Goal: Transaction & Acquisition: Purchase product/service

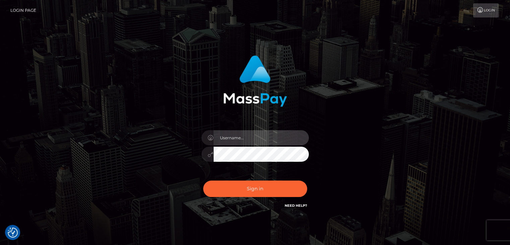
type input "rokhaya.sika"
click at [246, 180] on div "Sign in Need Help?" at bounding box center [254, 191] width 117 height 30
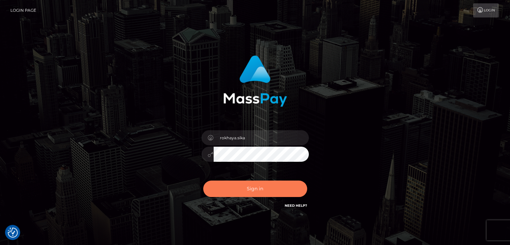
click at [249, 187] on button "Sign in" at bounding box center [255, 188] width 104 height 16
type input "rokhaya.sika"
click at [257, 190] on button "Sign in" at bounding box center [255, 188] width 104 height 16
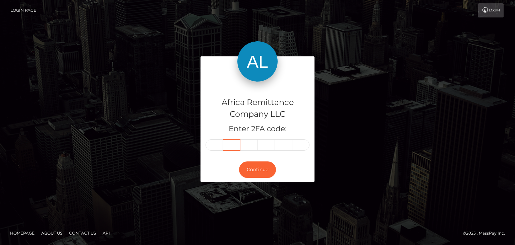
click at [225, 144] on input "text" at bounding box center [231, 144] width 17 height 11
click at [216, 147] on input "text" at bounding box center [214, 144] width 17 height 11
type input "6"
type input "0"
type input "7"
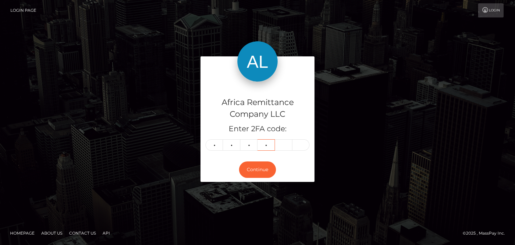
type input "8"
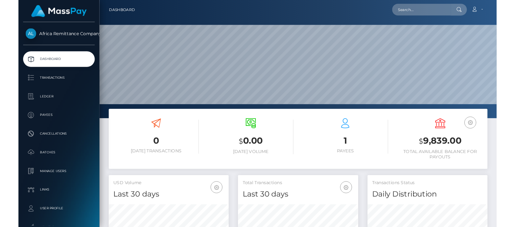
scroll to position [119, 129]
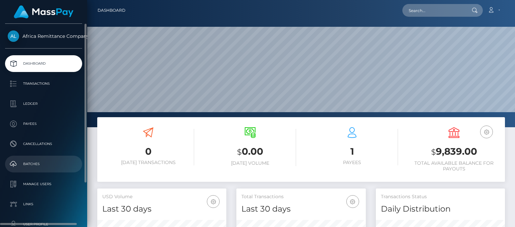
click at [36, 165] on p "Batches" at bounding box center [44, 164] width 72 height 10
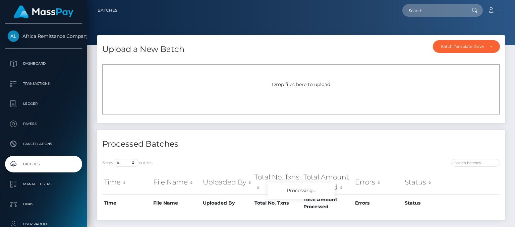
click at [320, 4] on div "Loading... Loading... Account Edit Profile Logout" at bounding box center [314, 10] width 382 height 14
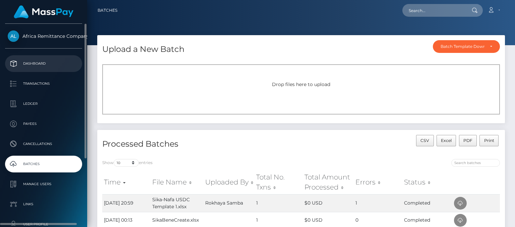
click at [44, 62] on p "Dashboard" at bounding box center [44, 64] width 72 height 10
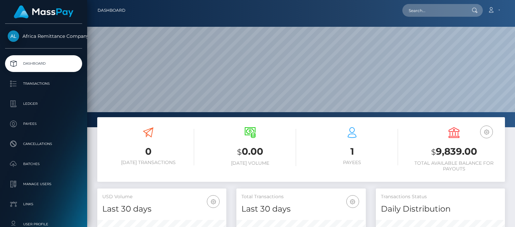
scroll to position [119, 129]
drag, startPoint x: 437, startPoint y: 152, endPoint x: 460, endPoint y: 153, distance: 23.8
click at [460, 153] on h3 "$ 9,839.00" at bounding box center [454, 152] width 92 height 14
click at [443, 154] on h3 "$ 9,839.00" at bounding box center [454, 152] width 92 height 14
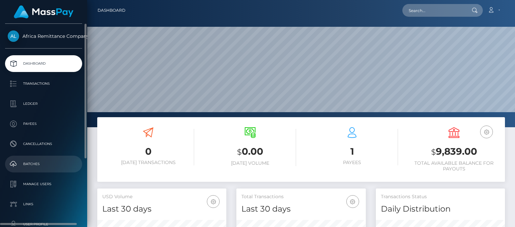
click at [35, 164] on p "Batches" at bounding box center [44, 164] width 72 height 10
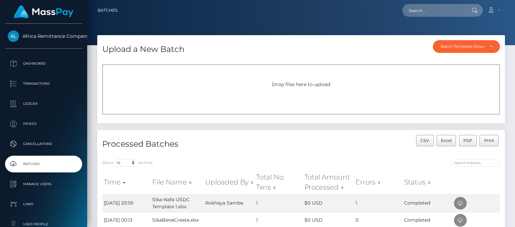
click at [292, 83] on span "Drop files here to upload" at bounding box center [301, 84] width 58 height 6
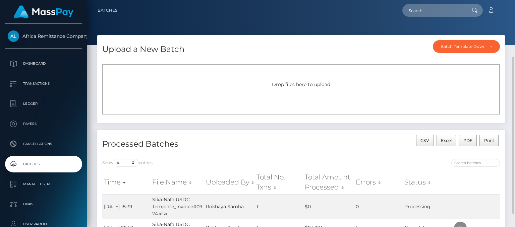
scroll to position [34, 0]
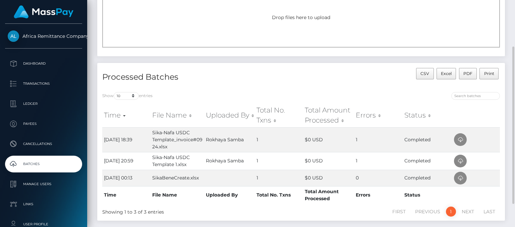
scroll to position [34, 0]
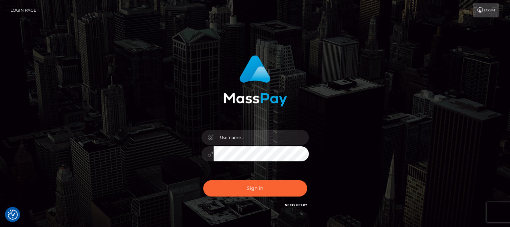
checkbox input "true"
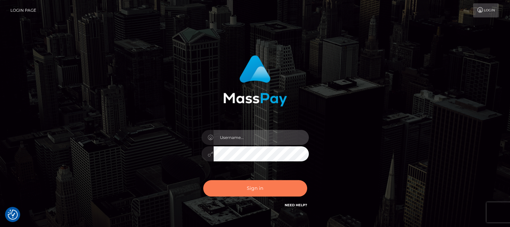
type input "rokhaya.sika"
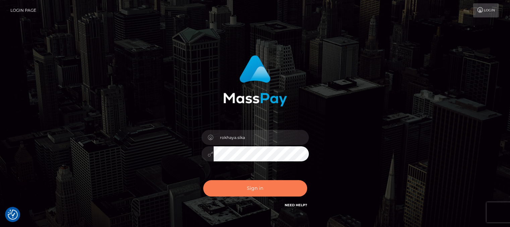
click at [241, 189] on button "Sign in" at bounding box center [255, 188] width 104 height 16
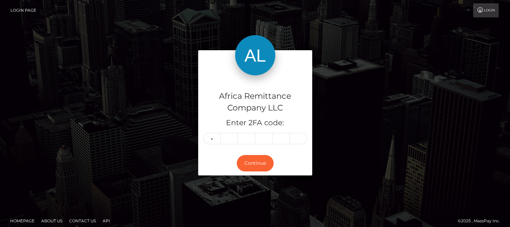
type input "5"
type input "4"
type input "3"
type input "7"
type input "2"
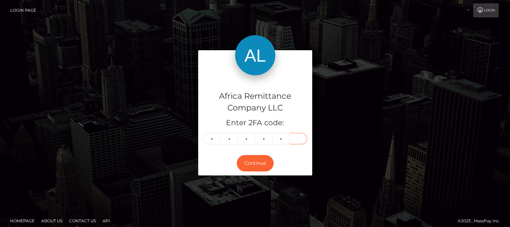
type input "0"
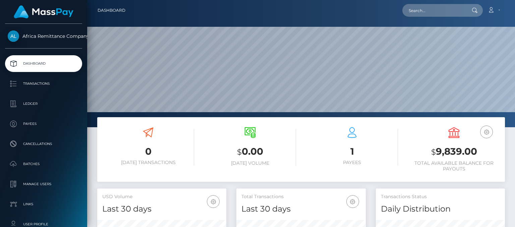
scroll to position [119, 129]
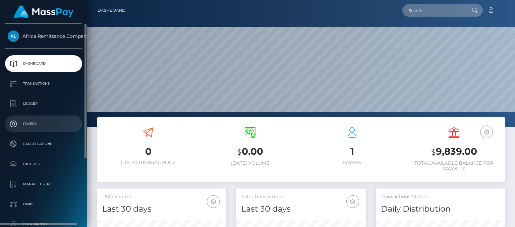
click at [31, 119] on p "Payees" at bounding box center [44, 124] width 72 height 10
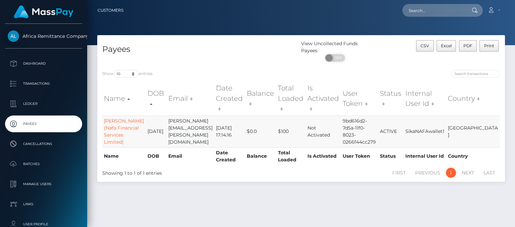
click at [113, 127] on td "[PERSON_NAME] (Nafa Financial Services Limited)" at bounding box center [124, 132] width 44 height 32
click at [113, 118] on link "[PERSON_NAME] (Nafa Financial Services Limited)" at bounding box center [124, 131] width 40 height 27
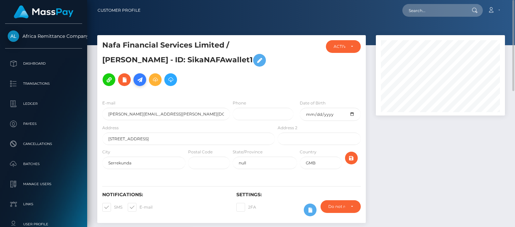
click at [136, 80] on icon at bounding box center [140, 80] width 8 height 8
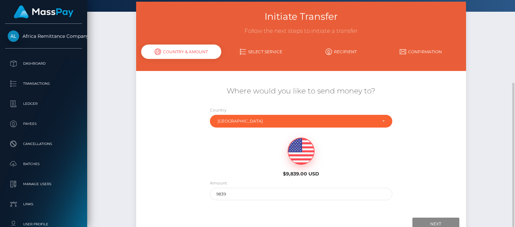
scroll to position [67, 0]
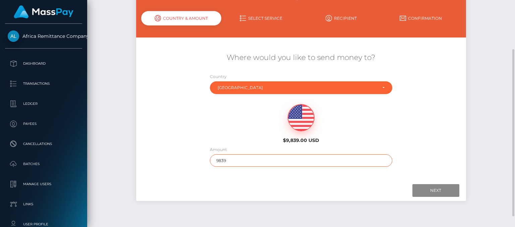
click at [241, 160] on input "9839" at bounding box center [301, 161] width 182 height 12
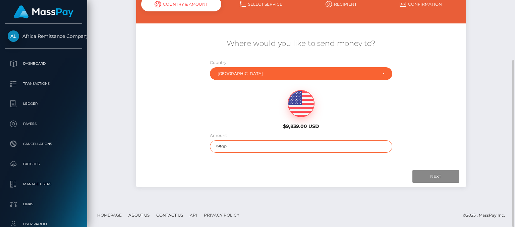
type input "9800"
click at [433, 175] on input "Next" at bounding box center [435, 176] width 47 height 13
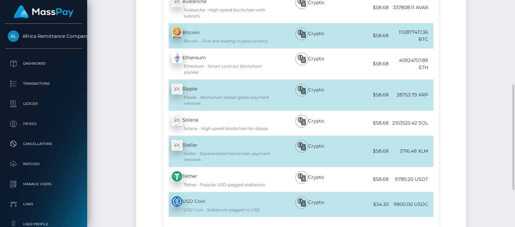
scroll to position [215, 0]
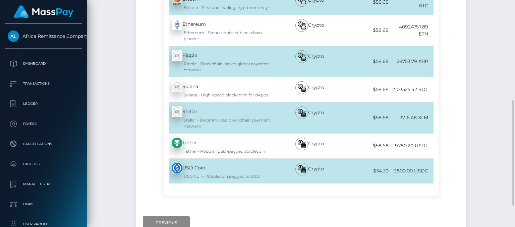
click at [323, 10] on div "Crypto" at bounding box center [309, 2] width 67 height 25
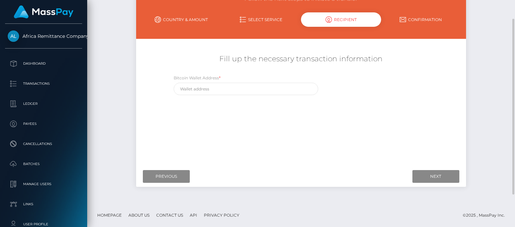
scroll to position [48, 0]
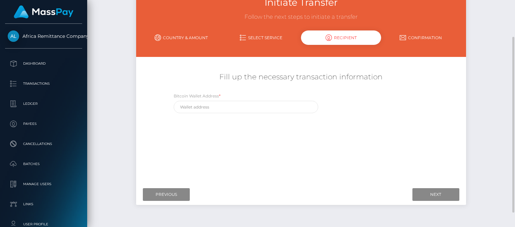
click at [262, 36] on link "Select Service" at bounding box center [261, 38] width 80 height 12
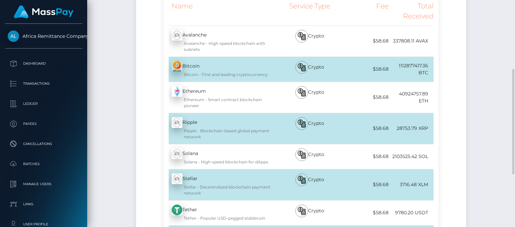
scroll to position [215, 0]
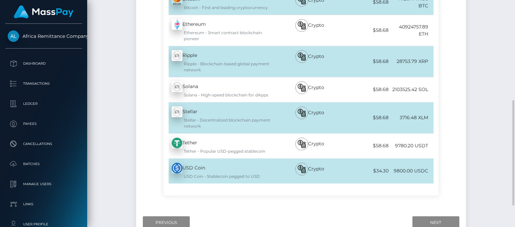
click at [192, 167] on div "USD Coin - USDC USD Coin - Stablecoin pegged to USD" at bounding box center [220, 171] width 112 height 25
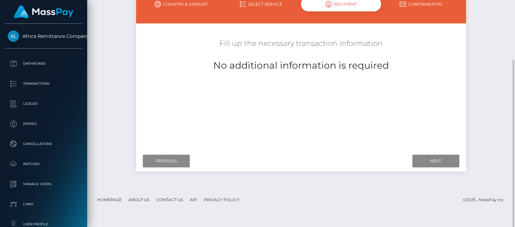
scroll to position [48, 0]
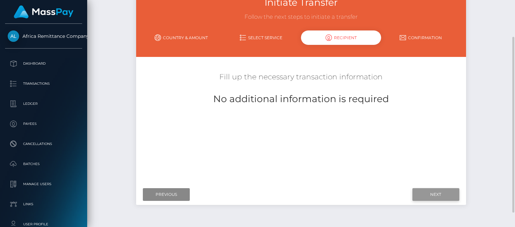
click at [433, 194] on input "Next" at bounding box center [435, 194] width 47 height 13
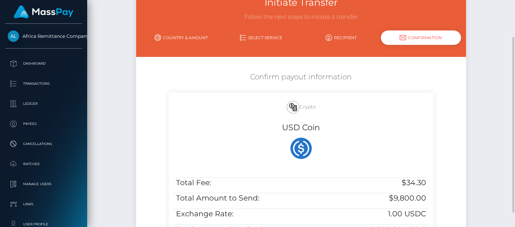
scroll to position [148, 0]
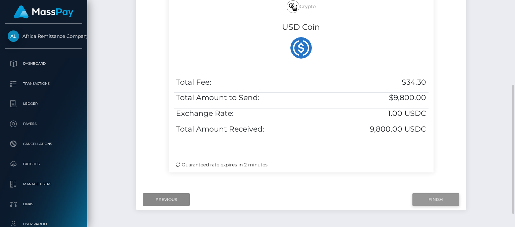
click at [425, 196] on input "Finish" at bounding box center [435, 199] width 47 height 13
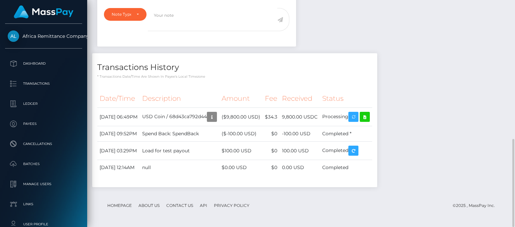
scroll to position [290, 0]
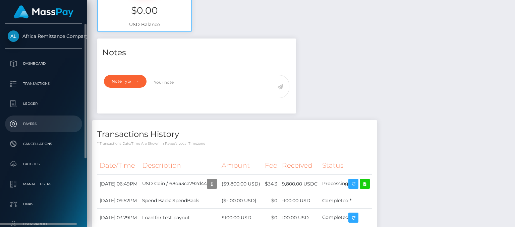
click at [35, 120] on p "Payees" at bounding box center [44, 124] width 72 height 10
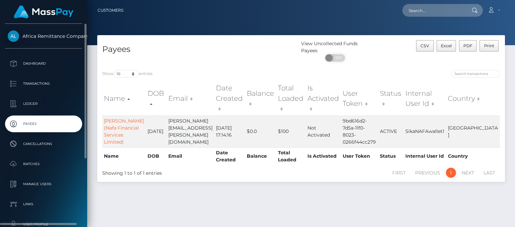
click at [44, 125] on p "Payees" at bounding box center [44, 124] width 72 height 10
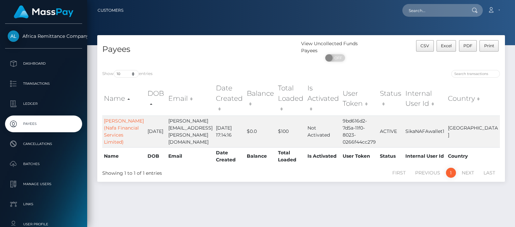
scroll to position [17, 0]
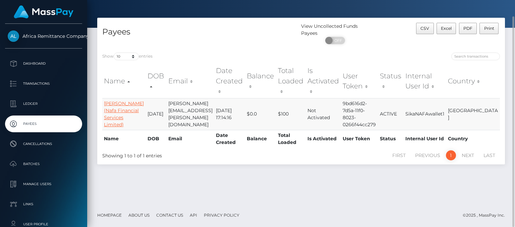
click at [110, 101] on link "[PERSON_NAME] (Nafa Financial Services Limited)" at bounding box center [124, 114] width 40 height 27
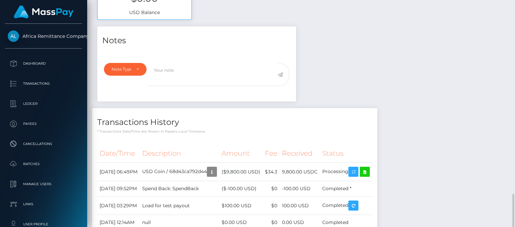
scroll to position [357, 0]
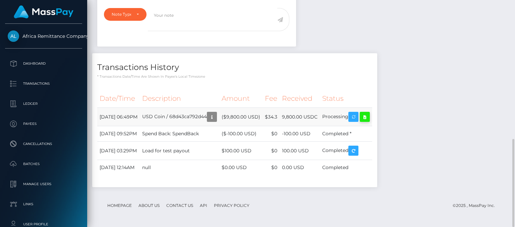
click at [369, 117] on icon at bounding box center [365, 117] width 8 height 8
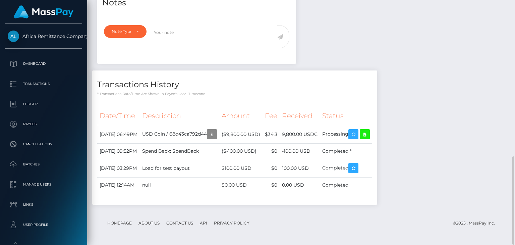
scroll to position [339, 0]
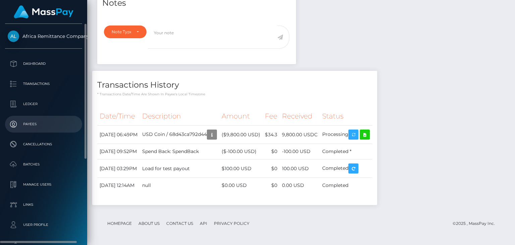
click at [36, 121] on p "Payees" at bounding box center [44, 124] width 72 height 10
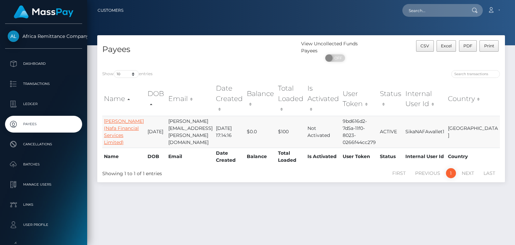
click at [116, 121] on link "[PERSON_NAME] (Nafa Financial Services Limited)" at bounding box center [124, 131] width 40 height 27
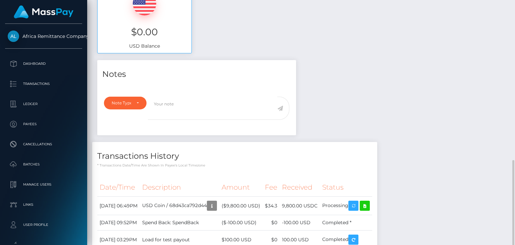
scroll to position [302, 0]
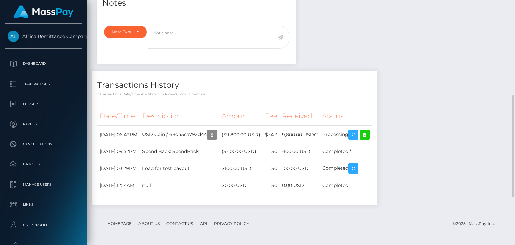
scroll to position [205, 0]
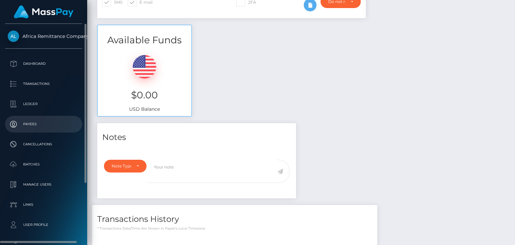
click at [36, 122] on p "Payees" at bounding box center [44, 124] width 72 height 10
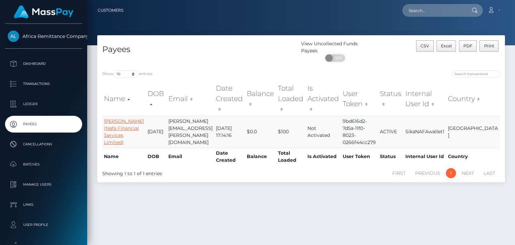
click at [117, 121] on link "Halimatou Jallow (Nafa Financial Services Limited)" at bounding box center [124, 131] width 40 height 27
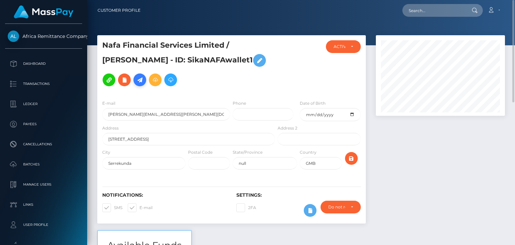
click at [136, 76] on icon at bounding box center [140, 80] width 8 height 8
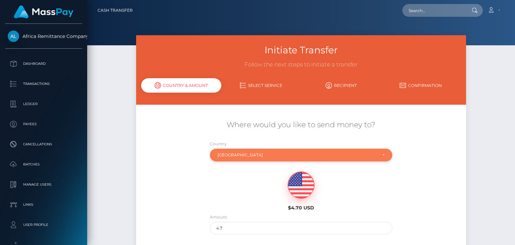
scroll to position [64, 0]
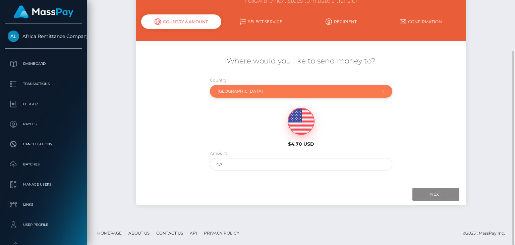
click at [285, 90] on div "[GEOGRAPHIC_DATA]" at bounding box center [297, 91] width 159 height 5
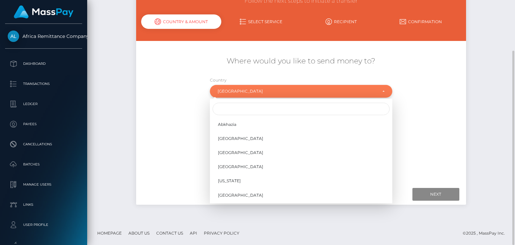
scroll to position [918, 0]
click at [160, 97] on div "Where would you like to send money to? Country Abkhazia Afghanistan Albania Alg…" at bounding box center [301, 113] width 330 height 121
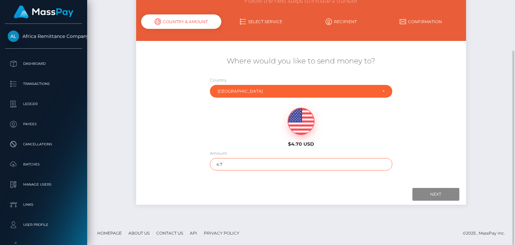
drag, startPoint x: 269, startPoint y: 163, endPoint x: 261, endPoint y: 164, distance: 8.5
click at [266, 164] on input "4.7" at bounding box center [301, 164] width 182 height 12
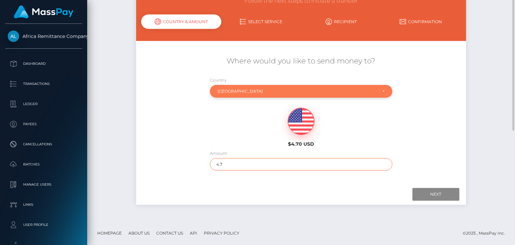
scroll to position [0, 0]
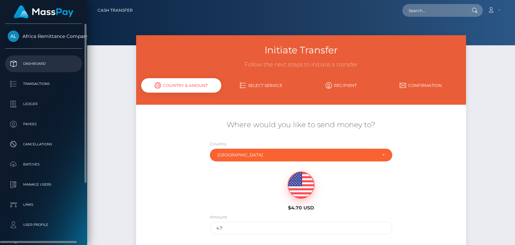
click at [39, 63] on p "Dashboard" at bounding box center [44, 64] width 72 height 10
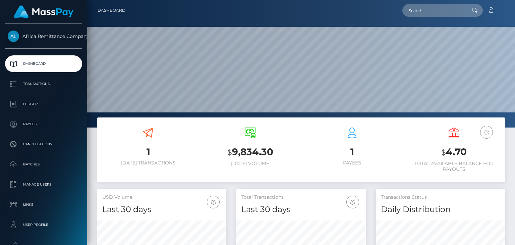
scroll to position [67, 0]
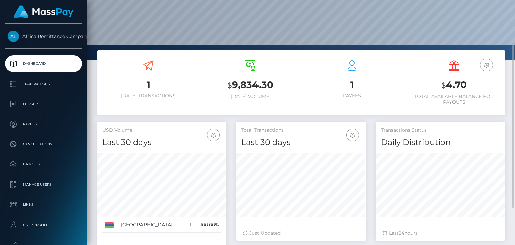
click at [241, 62] on div "$ 9,834.30 Today Volume" at bounding box center [250, 79] width 92 height 39
click at [251, 66] on icon at bounding box center [250, 65] width 11 height 11
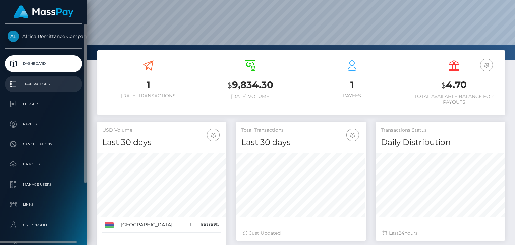
click at [37, 81] on p "Transactions" at bounding box center [44, 84] width 72 height 10
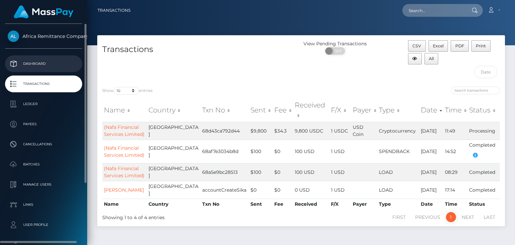
click at [52, 59] on p "Dashboard" at bounding box center [44, 64] width 72 height 10
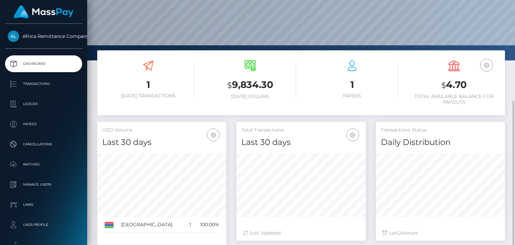
scroll to position [122, 0]
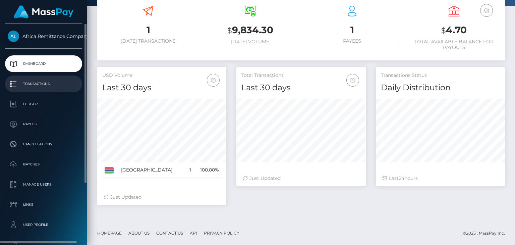
click at [35, 82] on p "Transactions" at bounding box center [44, 84] width 72 height 10
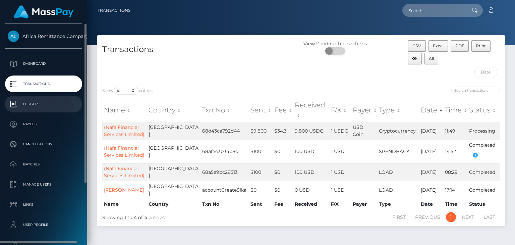
click at [38, 101] on p "Ledger" at bounding box center [44, 104] width 72 height 10
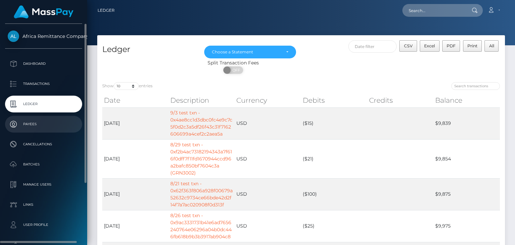
click at [37, 122] on p "Payees" at bounding box center [44, 124] width 72 height 10
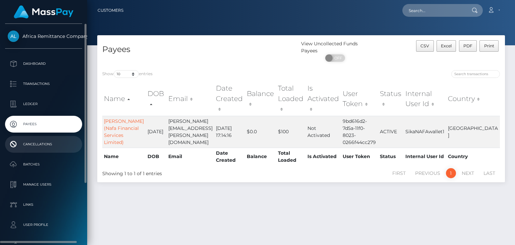
click at [39, 148] on p "Cancellations" at bounding box center [44, 144] width 72 height 10
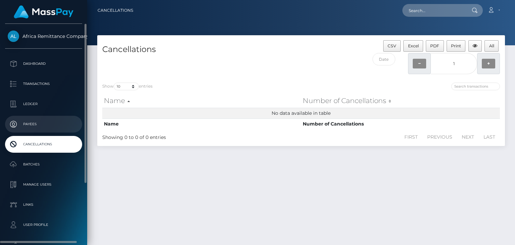
click at [28, 127] on p "Payees" at bounding box center [44, 124] width 72 height 10
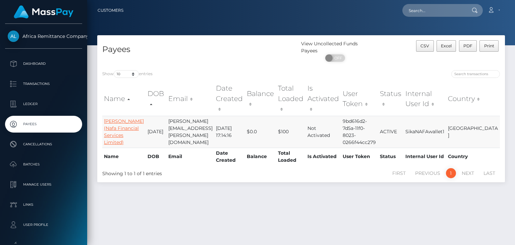
click at [113, 122] on link "[PERSON_NAME] (Nafa Financial Services Limited)" at bounding box center [124, 131] width 40 height 27
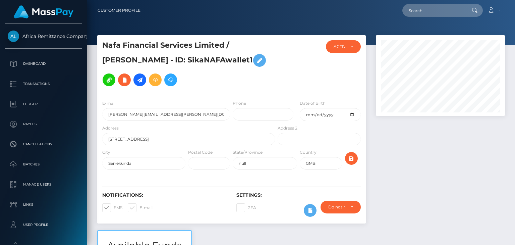
scroll to position [34, 0]
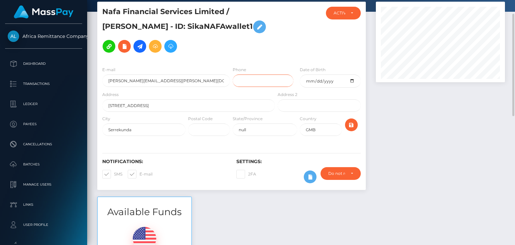
click at [253, 79] on input "tel" at bounding box center [263, 80] width 61 height 12
click at [219, 152] on div "Notifications: SMS E-mail Settings: 2FA" at bounding box center [231, 166] width 269 height 47
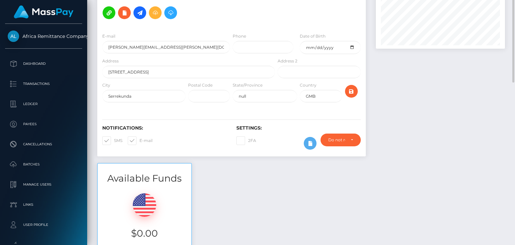
scroll to position [0, 0]
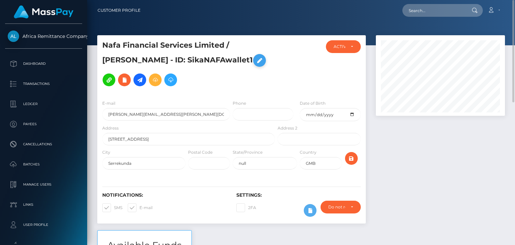
click at [256, 63] on icon at bounding box center [260, 60] width 8 height 8
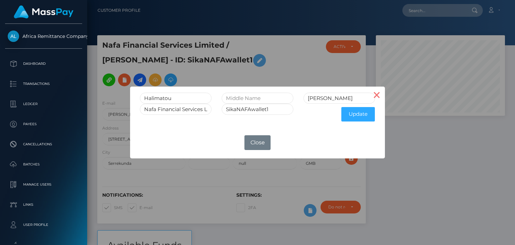
click at [378, 96] on button "×" at bounding box center [377, 95] width 16 height 16
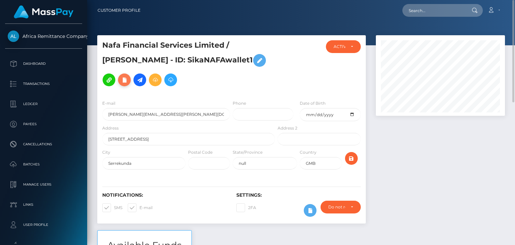
click at [128, 76] on icon at bounding box center [124, 80] width 8 height 8
select select
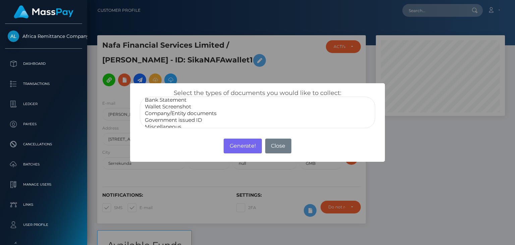
scroll to position [13, 0]
click at [286, 149] on button "Close" at bounding box center [278, 145] width 26 height 15
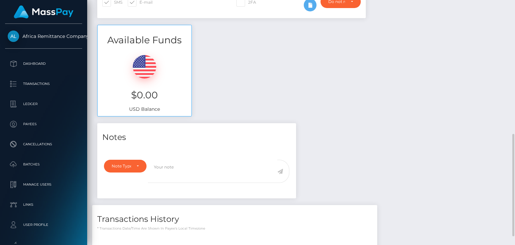
scroll to position [172, 0]
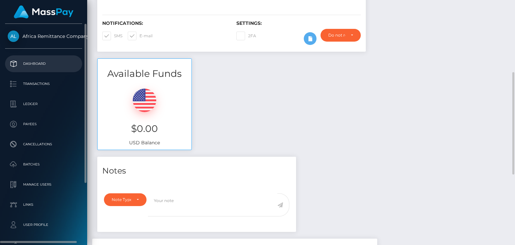
click at [27, 63] on p "Dashboard" at bounding box center [44, 64] width 72 height 10
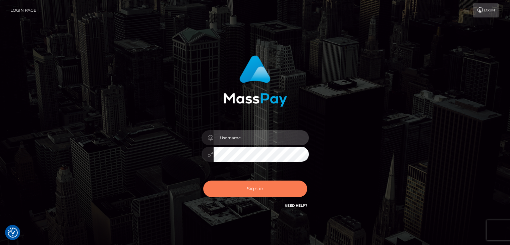
type input "rokhaya.sika"
click at [245, 192] on button "Sign in" at bounding box center [255, 188] width 104 height 16
type input "rokhaya.sika"
click at [231, 191] on button "Sign in" at bounding box center [255, 188] width 104 height 16
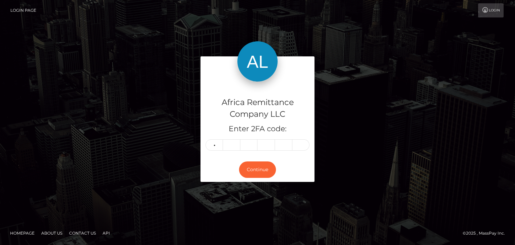
type input "6"
type input "4"
type input "6"
type input "4"
type input "7"
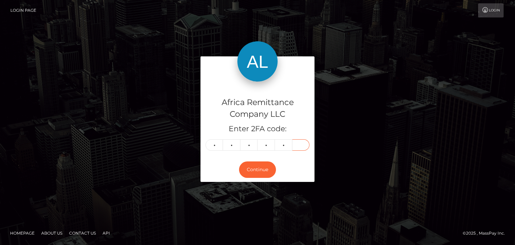
type input "4"
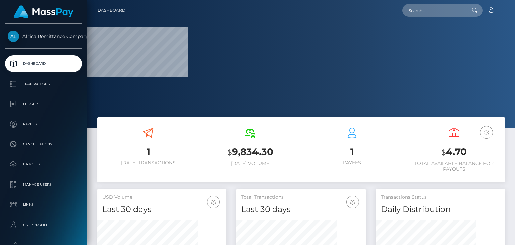
click at [258, 169] on div "$ 9,834.30 Today Volume" at bounding box center [250, 147] width 92 height 51
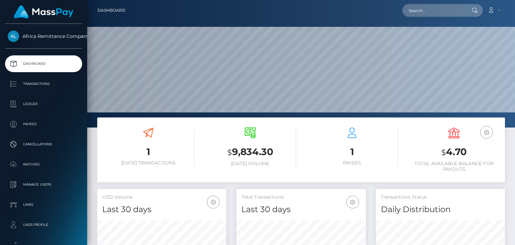
scroll to position [119, 129]
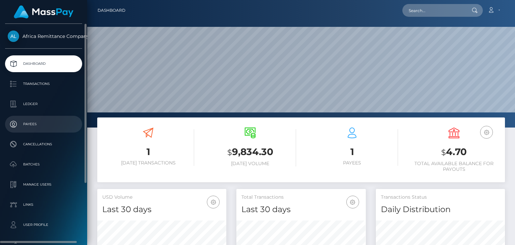
click at [28, 125] on p "Payees" at bounding box center [44, 124] width 72 height 10
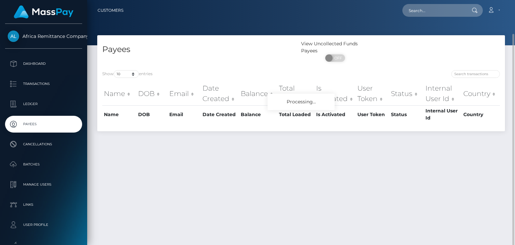
scroll to position [17, 0]
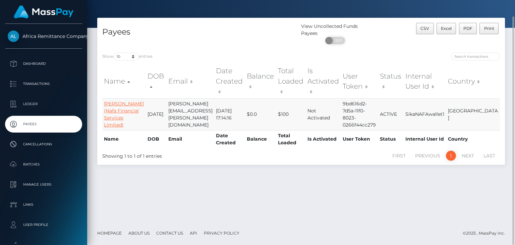
click at [119, 102] on link "[PERSON_NAME] (Nafa Financial Services Limited)" at bounding box center [124, 114] width 40 height 27
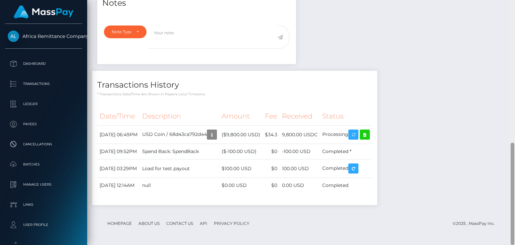
scroll to position [80, 129]
click at [323, 15] on div "Notes Note Type Compliance Clear Compliance General Note Type" at bounding box center [301, 100] width 418 height 223
click at [323, 0] on div "Notes Note Type Compliance Clear Compliance General Note Type" at bounding box center [301, 100] width 418 height 223
click at [333, 1] on div "Notes Note Type Compliance Clear Compliance General Note Type" at bounding box center [301, 100] width 418 height 223
